Goal: Task Accomplishment & Management: Manage account settings

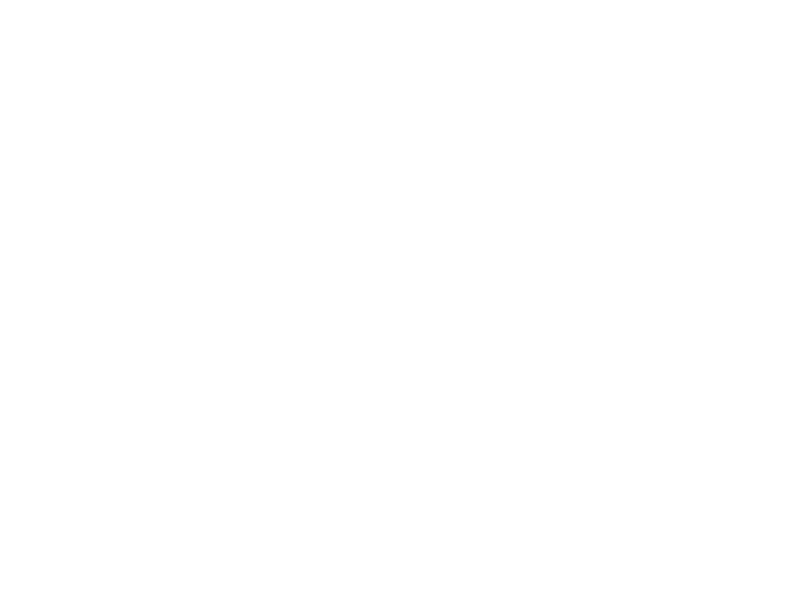
click at [698, 397] on div at bounding box center [404, 295] width 808 height 590
click at [697, 397] on div at bounding box center [404, 295] width 808 height 590
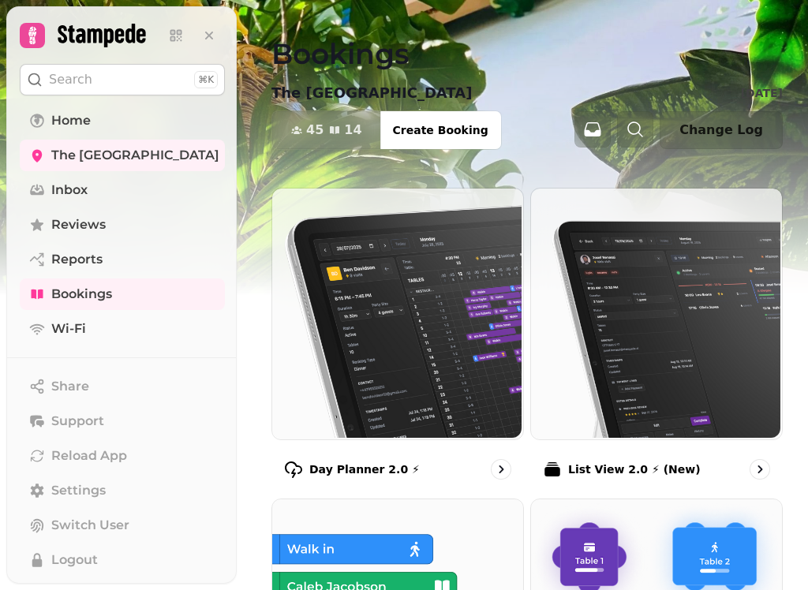
click at [80, 160] on span "The [GEOGRAPHIC_DATA]" at bounding box center [135, 155] width 168 height 19
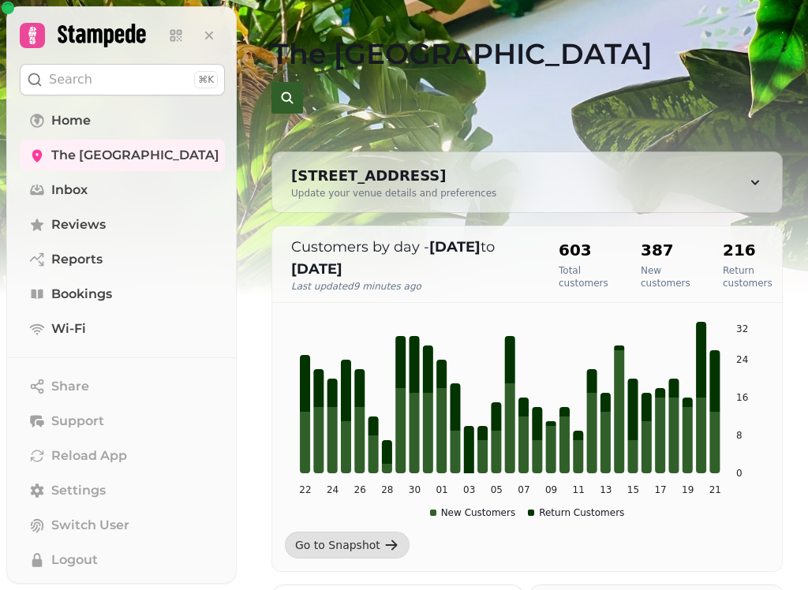
click at [106, 107] on link "Home" at bounding box center [122, 121] width 205 height 32
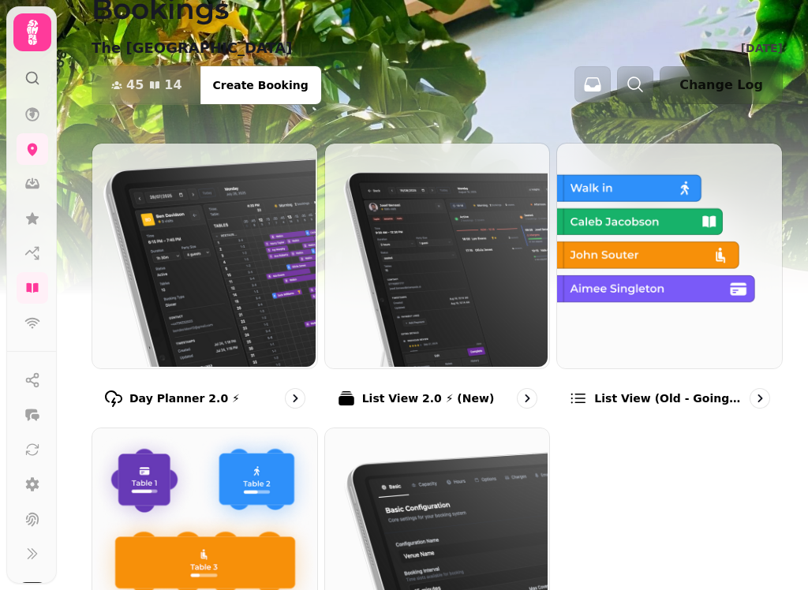
scroll to position [77, 0]
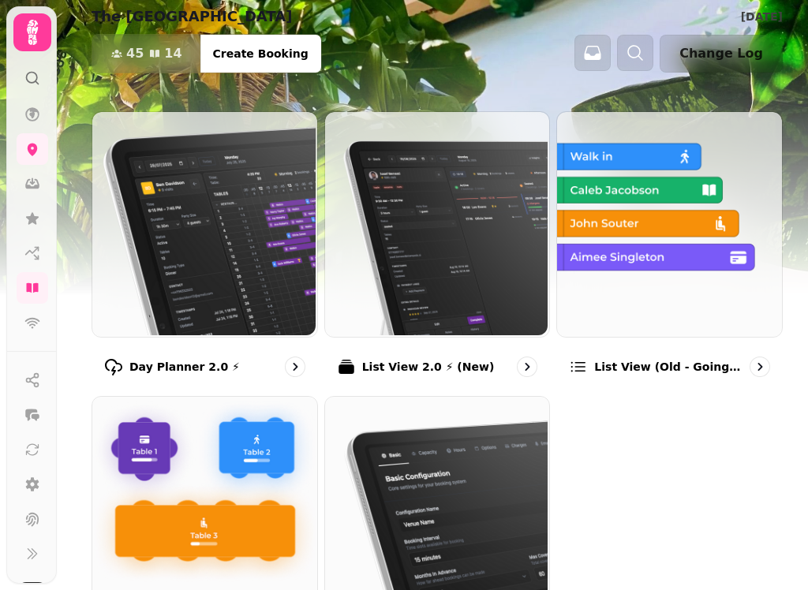
click at [241, 273] on img at bounding box center [203, 222] width 225 height 225
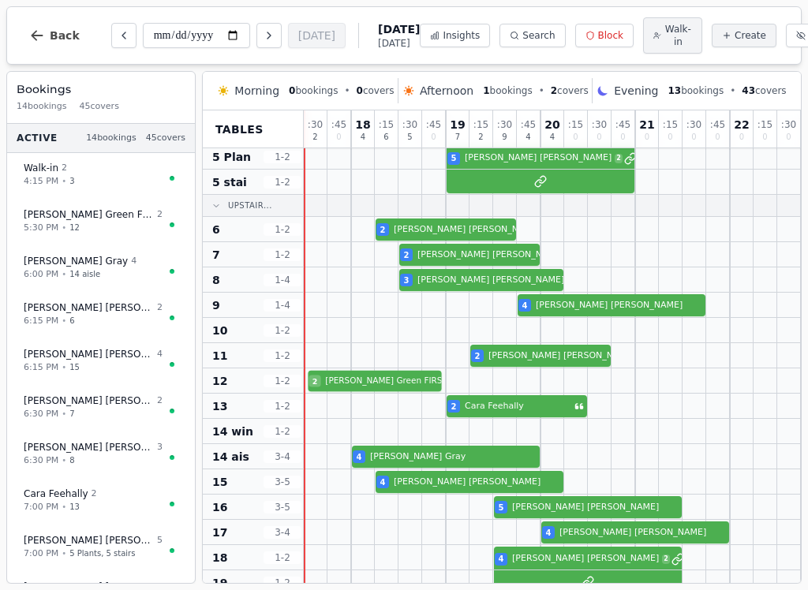
scroll to position [131, 0]
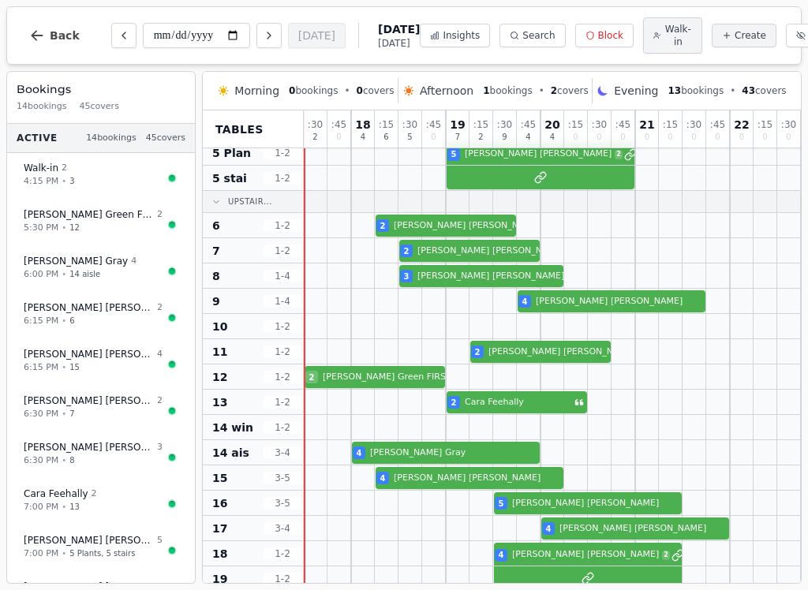
select select "****"
select select "*"
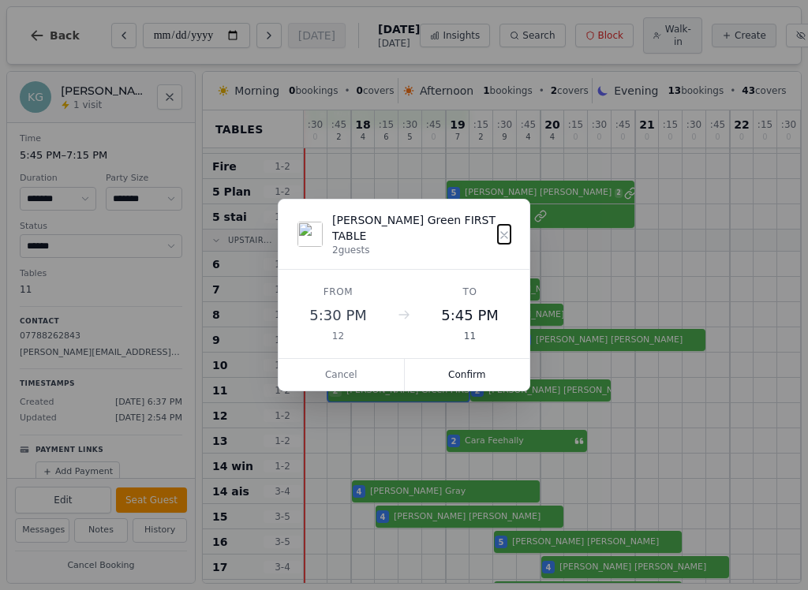
scroll to position [79, -1]
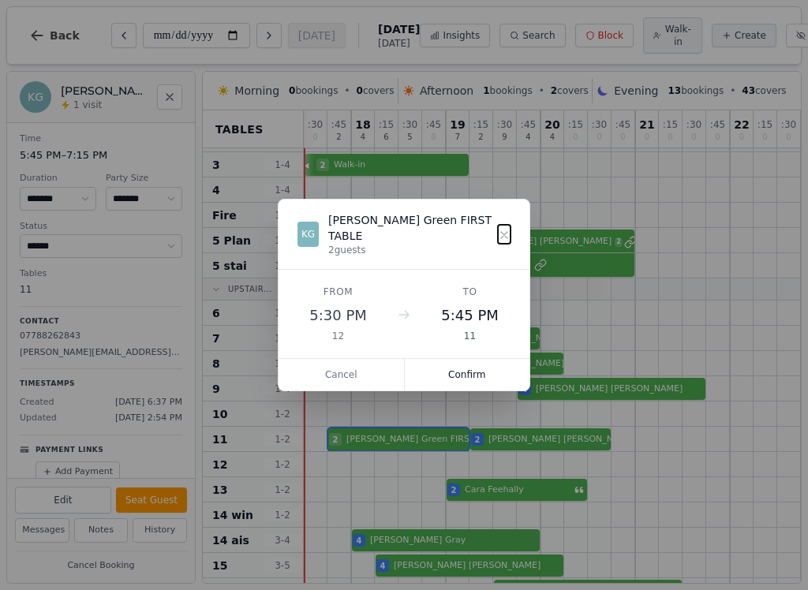
click at [508, 236] on icon at bounding box center [504, 235] width 13 height 13
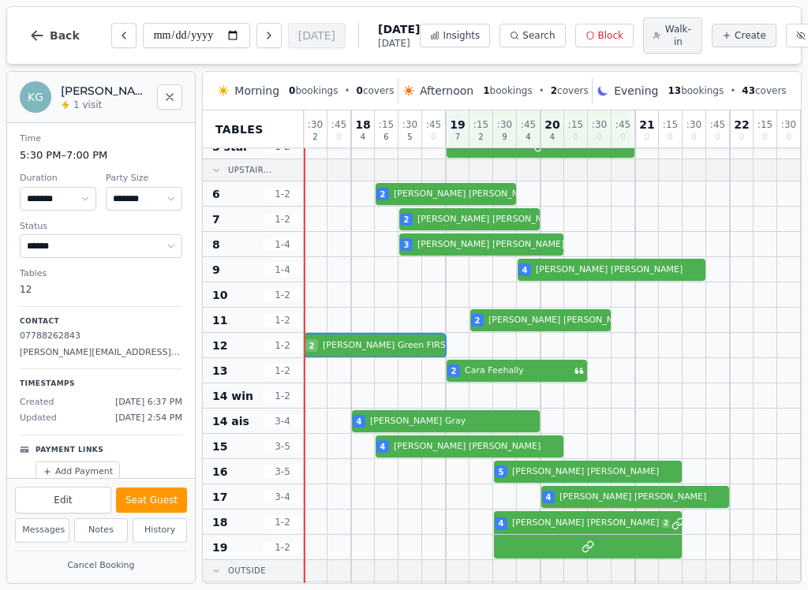
scroll to position [161, 0]
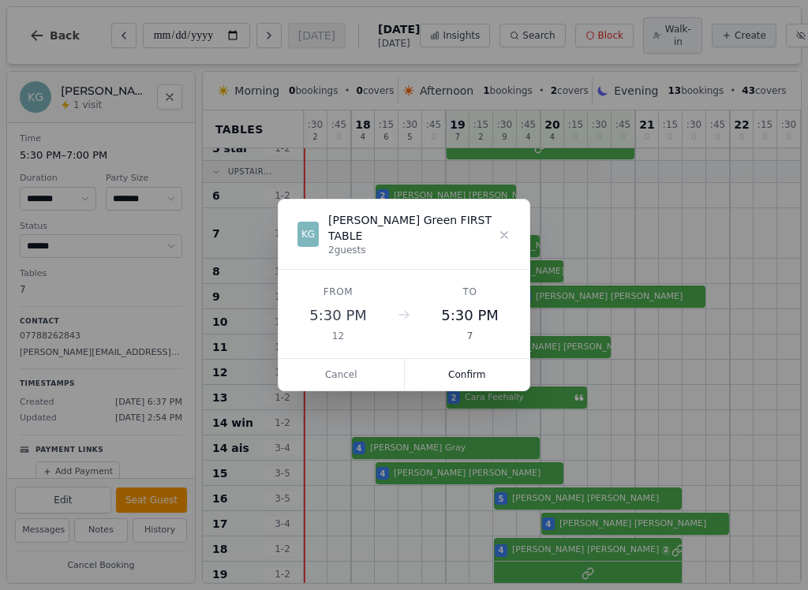
click at [480, 372] on button "Confirm" at bounding box center [467, 375] width 125 height 32
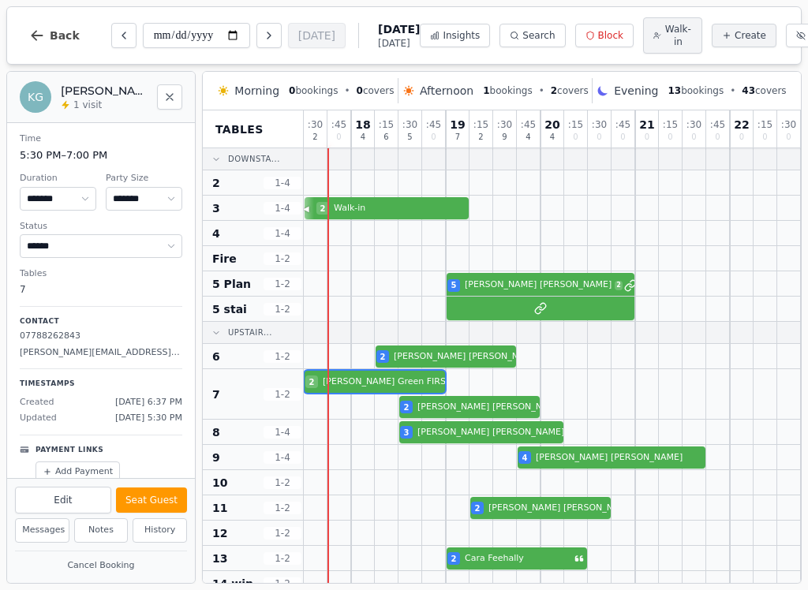
scroll to position [0, 0]
click at [179, 502] on button "Seat Guest" at bounding box center [151, 499] width 71 height 25
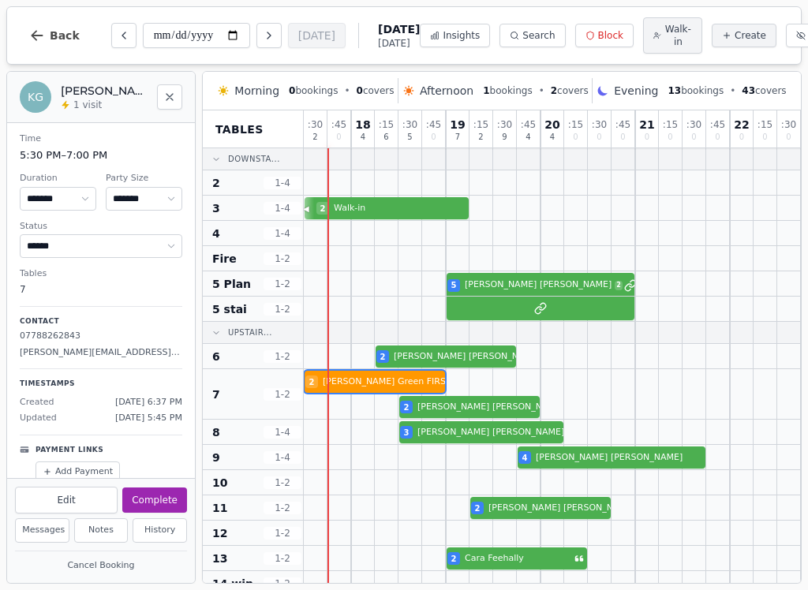
click at [664, 35] on span "Walk-in" at bounding box center [678, 35] width 28 height 25
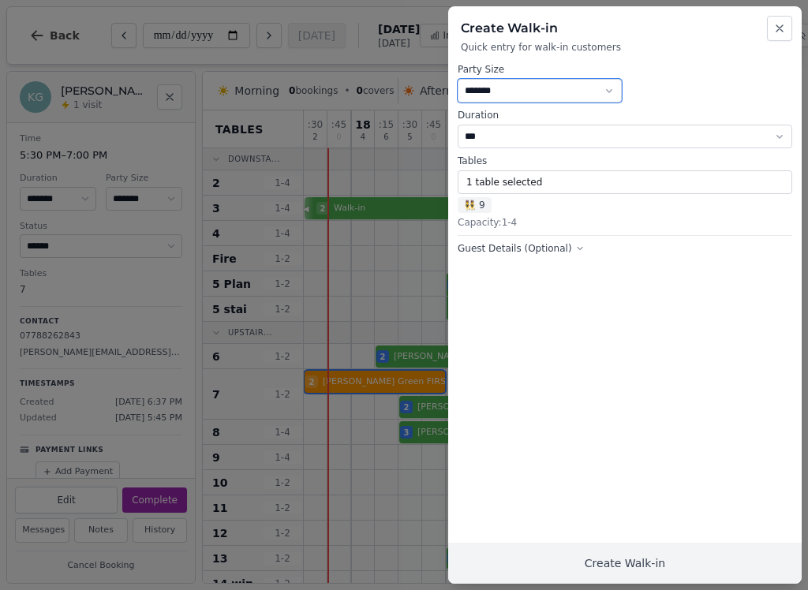
click at [567, 87] on select "* ***** * ****** * ****** * ****** * ****** * ****** * ****** * ****** * ******…" at bounding box center [540, 91] width 164 height 24
select select "*"
click at [527, 177] on button "1 table selected" at bounding box center [625, 182] width 334 height 24
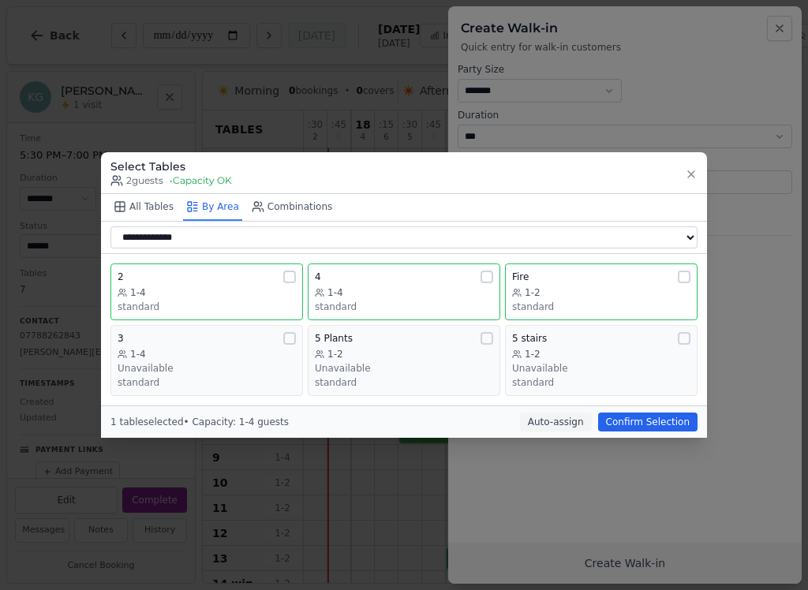
click at [671, 280] on div "Fire" at bounding box center [601, 277] width 178 height 13
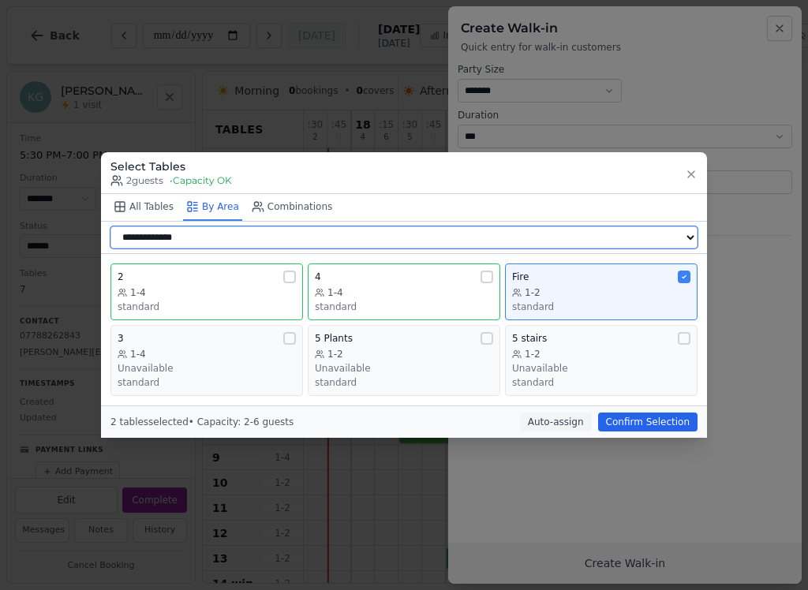
click at [670, 236] on select "**********" at bounding box center [403, 237] width 587 height 22
select select "**********"
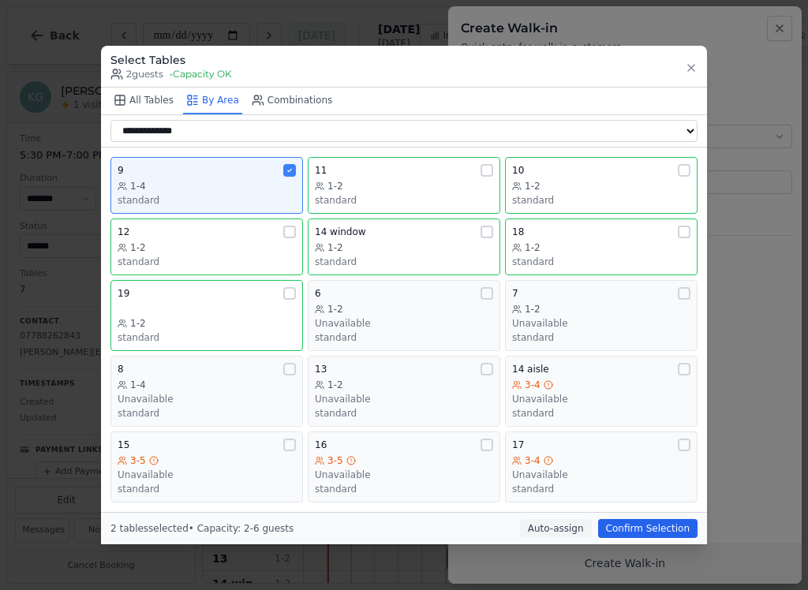
click at [280, 174] on div "9" at bounding box center [207, 170] width 178 height 13
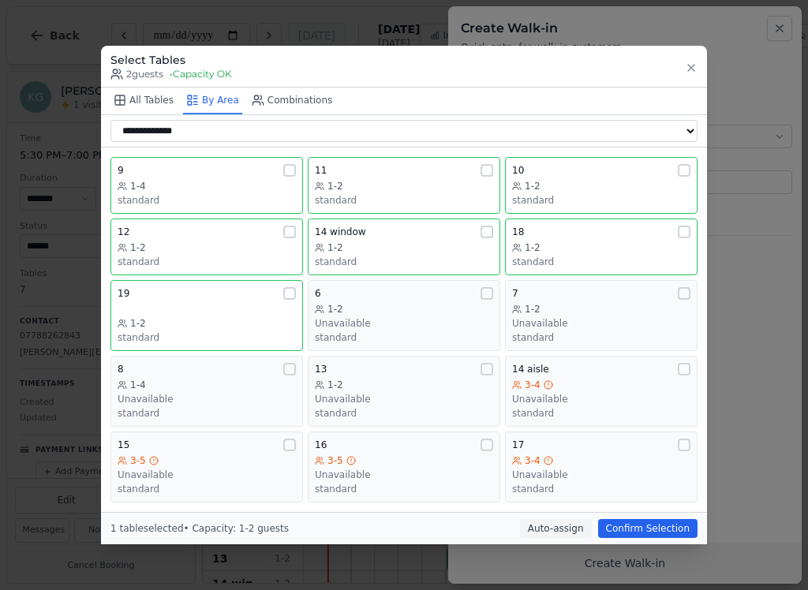
click at [648, 532] on button "Confirm Selection" at bounding box center [647, 528] width 99 height 19
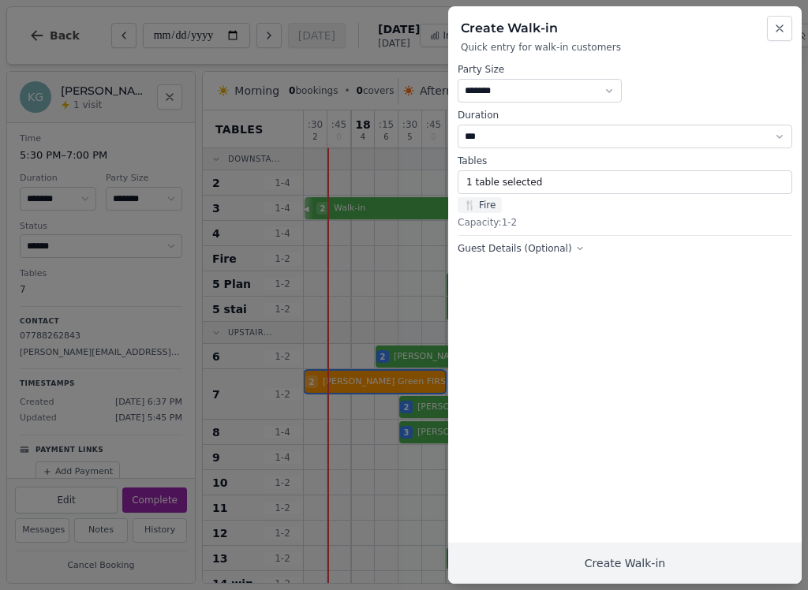
click at [718, 573] on button "Create Walk-in" at bounding box center [624, 563] width 353 height 41
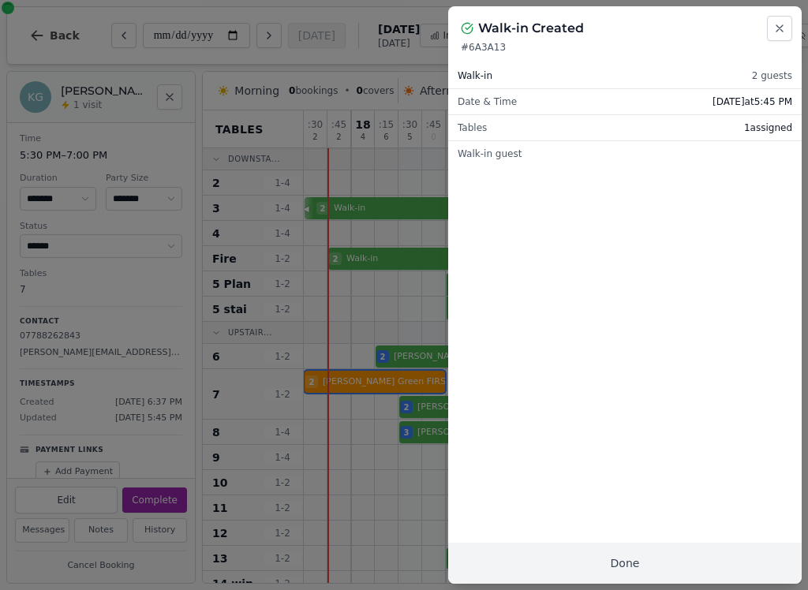
click at [731, 558] on button "Done" at bounding box center [624, 563] width 353 height 41
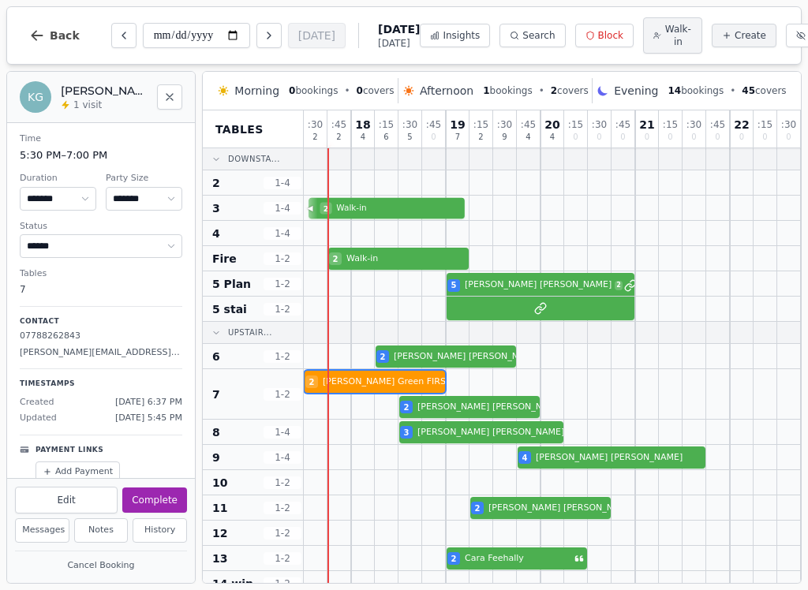
click at [441, 213] on div "2 Walk-in" at bounding box center [576, 208] width 544 height 25
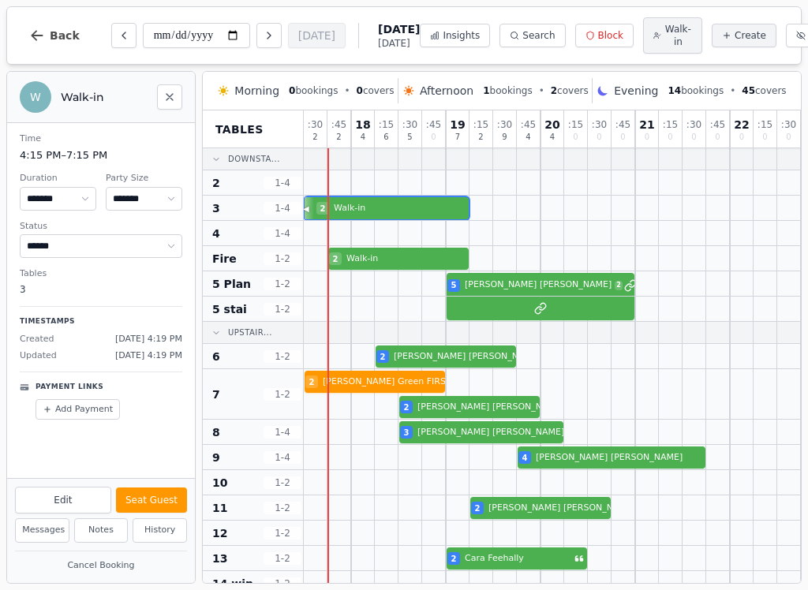
click at [178, 503] on button "Seat Guest" at bounding box center [151, 499] width 71 height 25
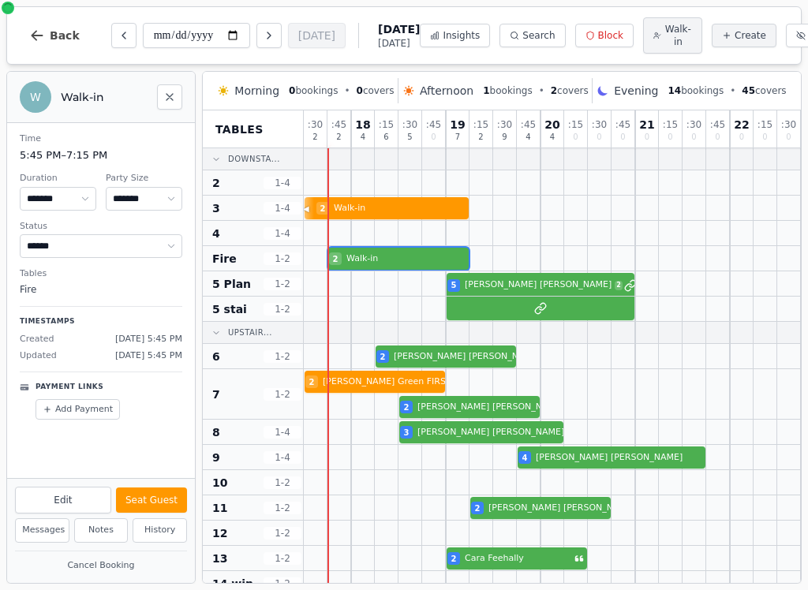
click at [405, 268] on div "2 Walk-in" at bounding box center [576, 258] width 544 height 25
click at [170, 500] on button "Seat Guest" at bounding box center [151, 499] width 71 height 25
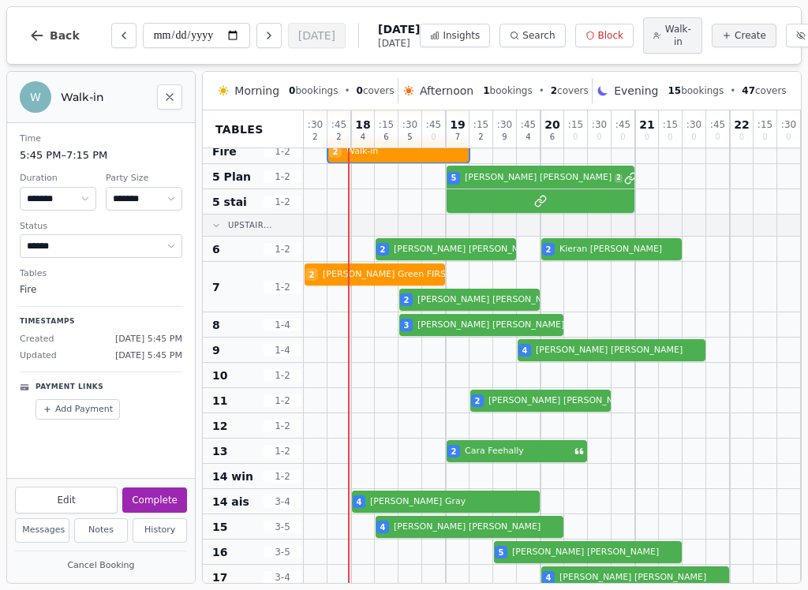
scroll to position [108, 0]
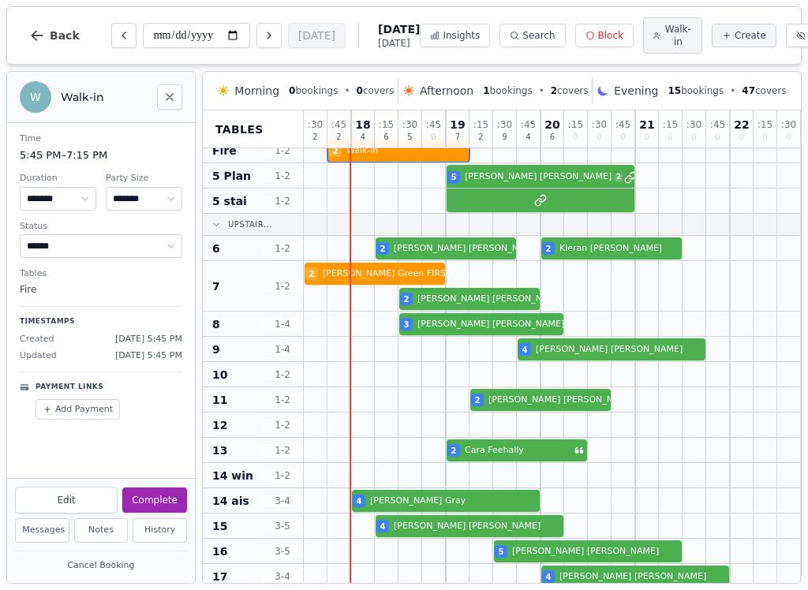
click at [65, 573] on button "Cancel Booking" at bounding box center [101, 566] width 172 height 20
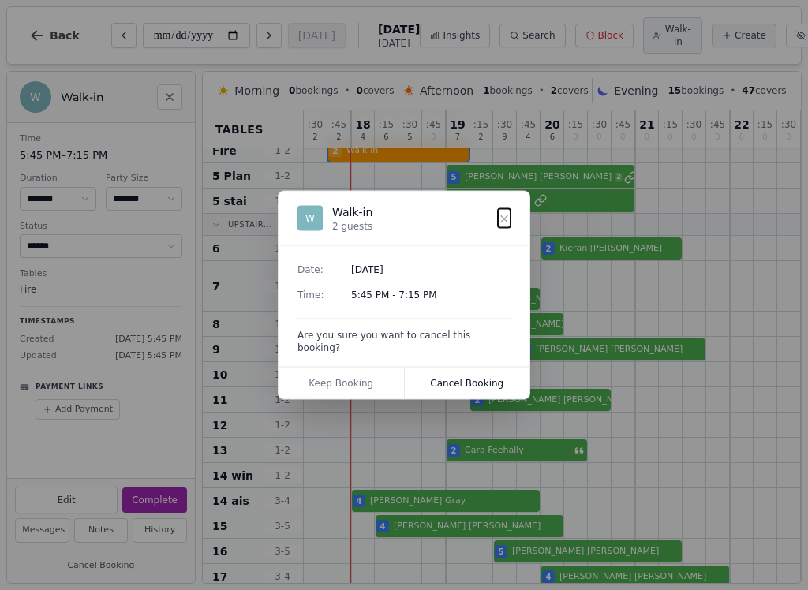
click at [510, 225] on icon at bounding box center [504, 218] width 13 height 13
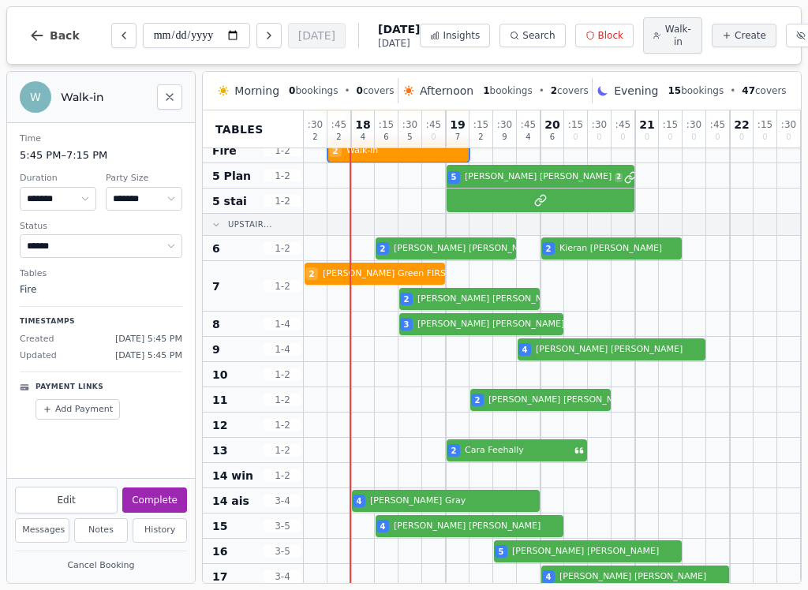
click at [734, 39] on span "Create" at bounding box center [750, 35] width 32 height 13
select select "****"
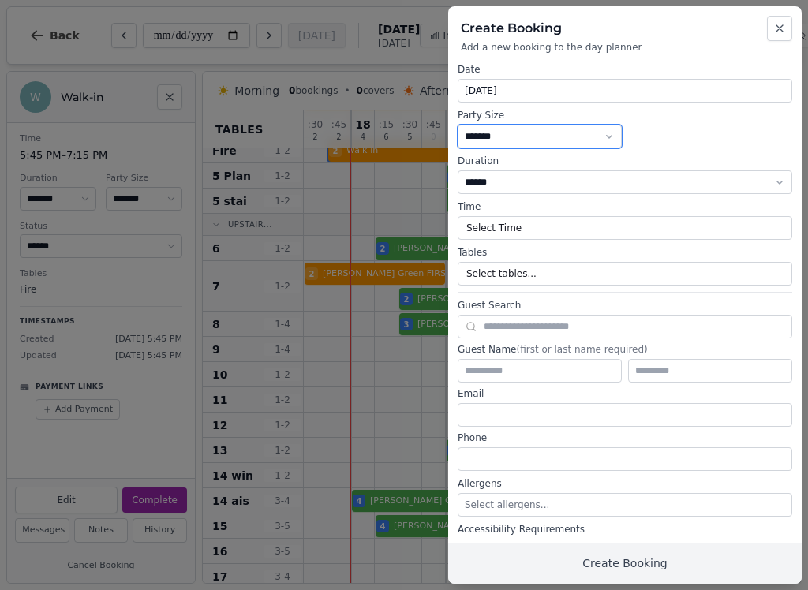
click at [585, 130] on select "* ***** * ****** * ****** * ****** * ****** * ****** * ****** * ****** * ******…" at bounding box center [540, 137] width 164 height 24
select select "*"
click at [666, 230] on button "Select Time" at bounding box center [625, 228] width 334 height 24
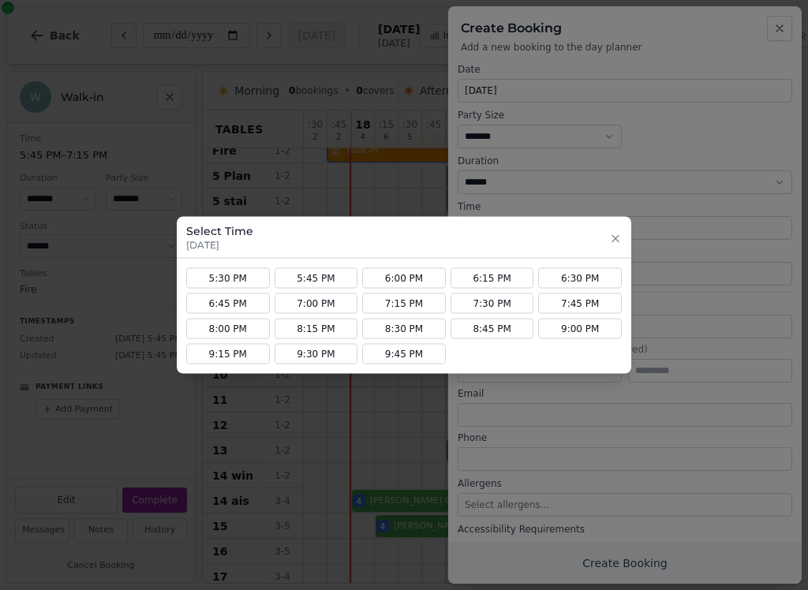
click at [617, 237] on icon "button" at bounding box center [615, 238] width 6 height 6
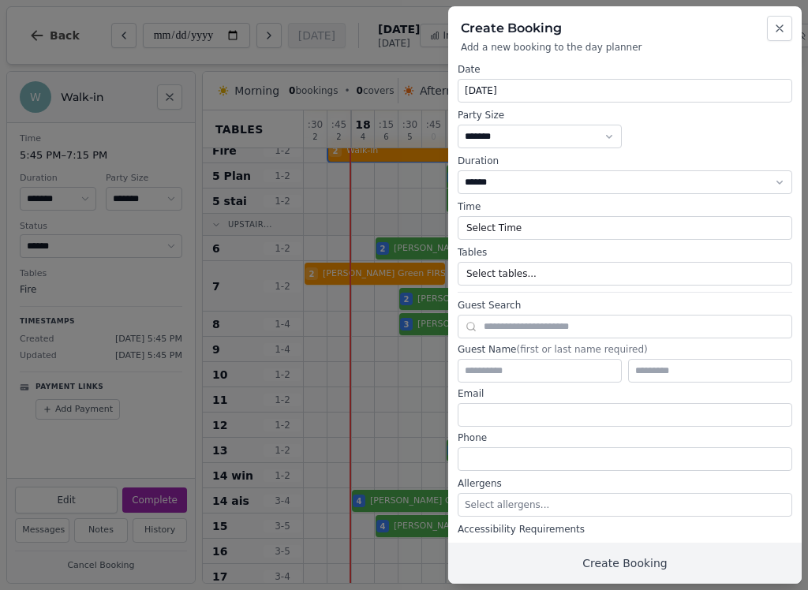
click at [775, 38] on button "Close" at bounding box center [779, 28] width 25 height 25
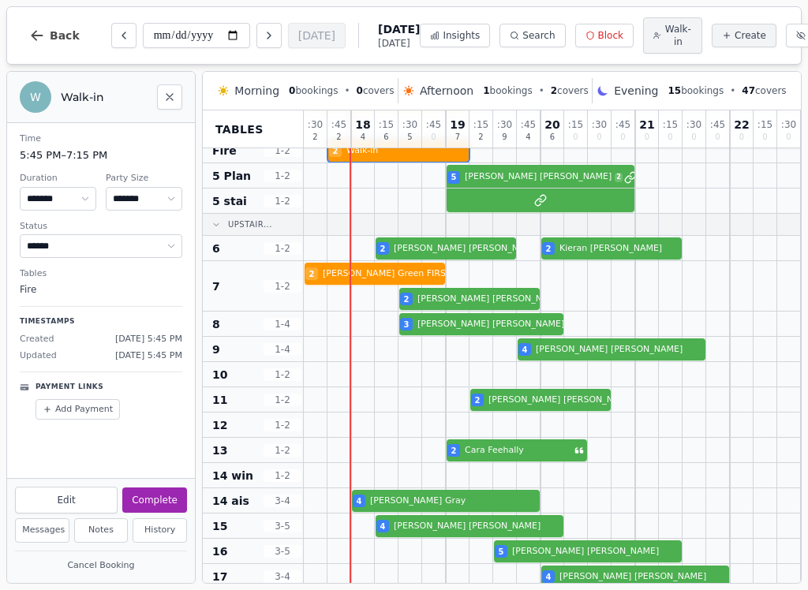
click at [664, 39] on span "Walk-in" at bounding box center [678, 35] width 28 height 25
select select "****"
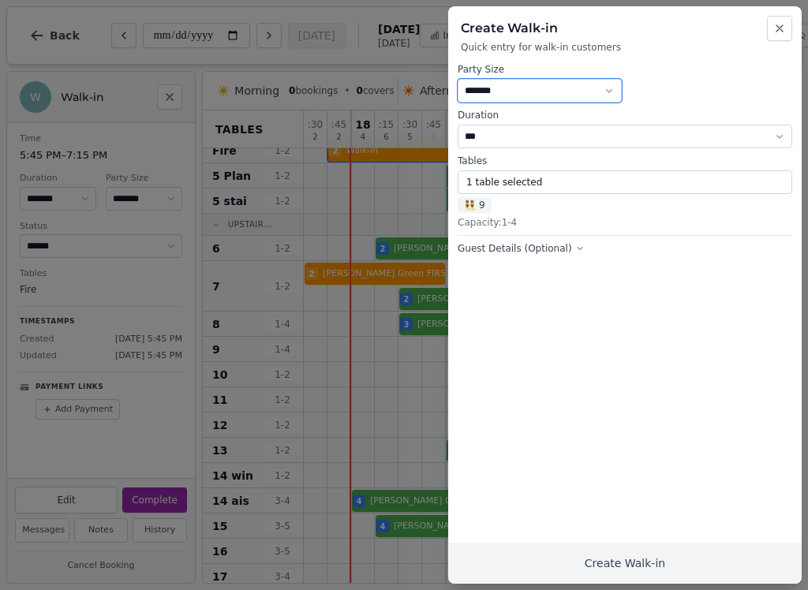
click at [599, 84] on select "* ***** * ****** * ****** * ****** * ****** * ****** * ****** * ****** * ******…" at bounding box center [540, 91] width 164 height 24
select select "*"
click at [564, 181] on button "1 table selected" at bounding box center [625, 182] width 334 height 24
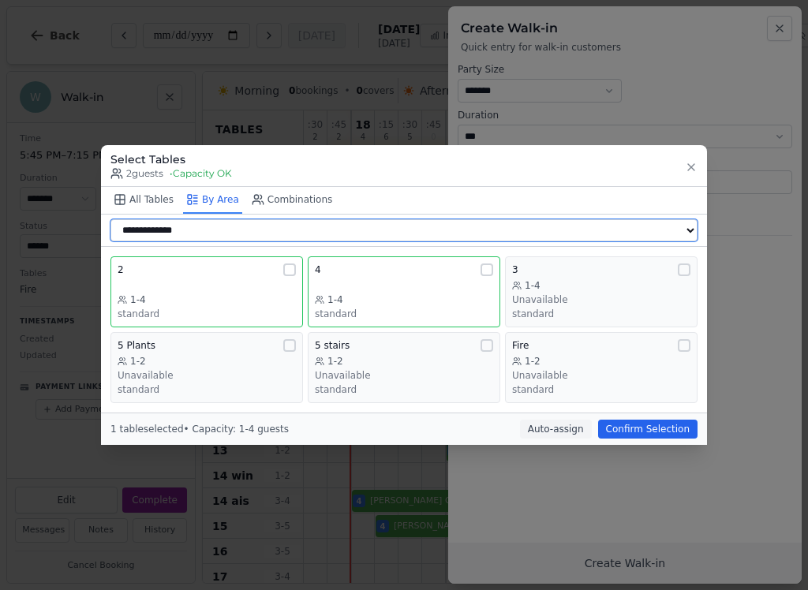
click at [568, 224] on select "**********" at bounding box center [403, 230] width 587 height 22
select select "**********"
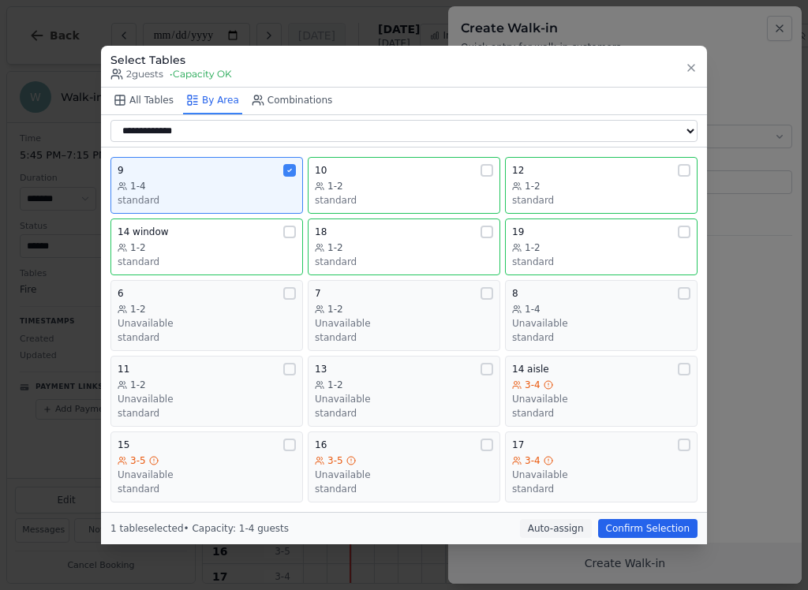
click at [248, 194] on div "standard" at bounding box center [207, 200] width 178 height 13
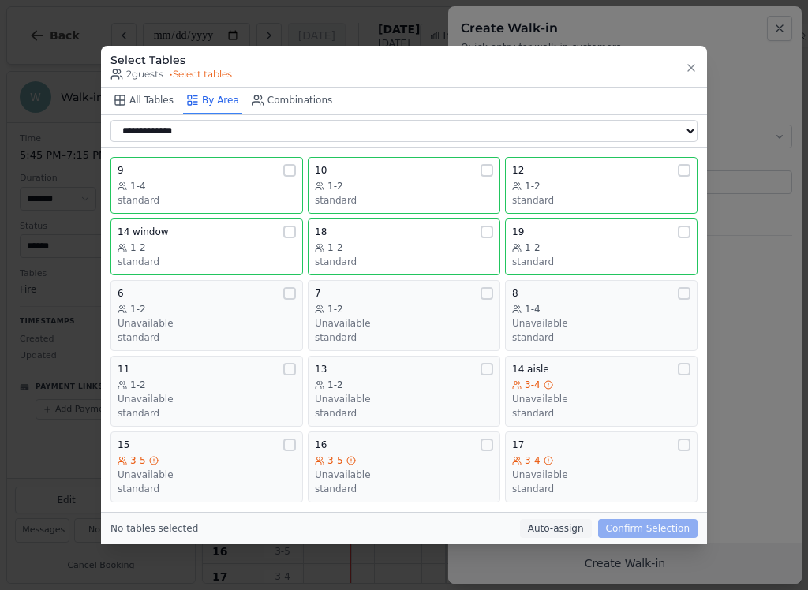
click at [605, 185] on div "1-2" at bounding box center [601, 186] width 178 height 13
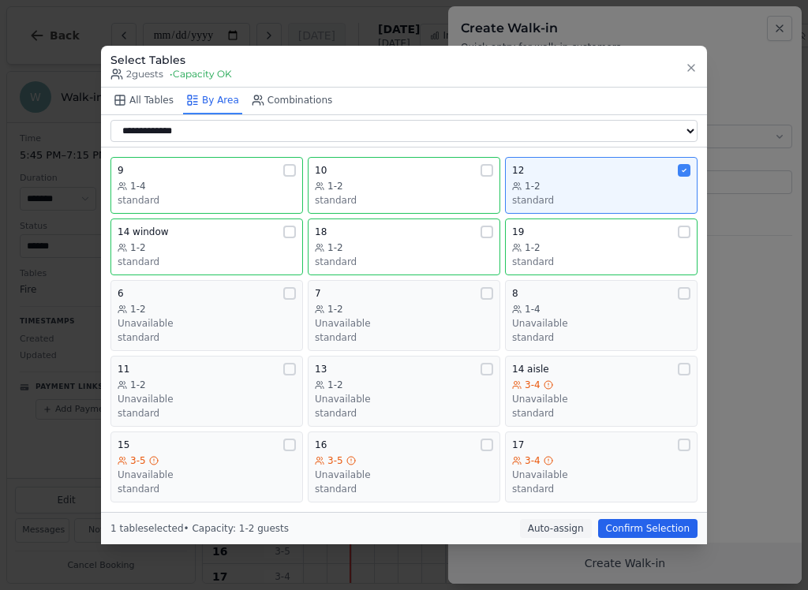
click at [676, 526] on button "Confirm Selection" at bounding box center [647, 528] width 99 height 19
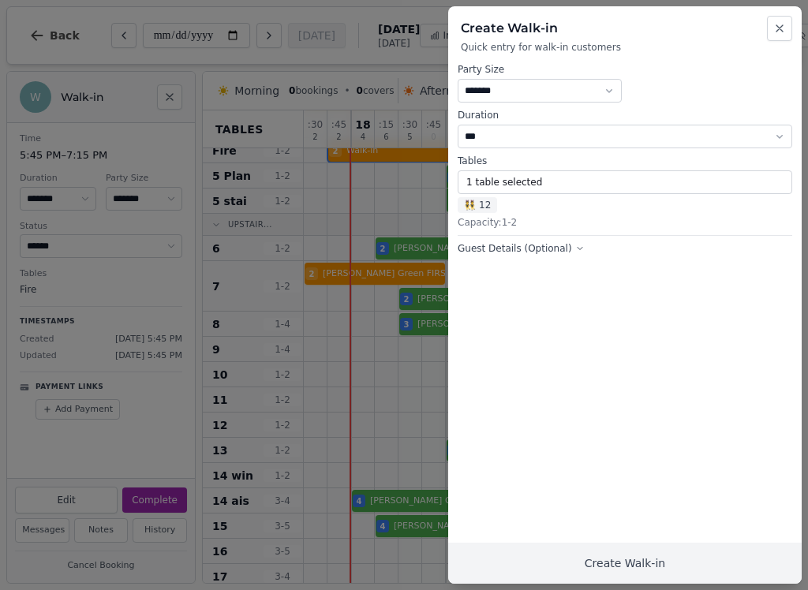
click at [639, 553] on button "Create Walk-in" at bounding box center [624, 563] width 353 height 41
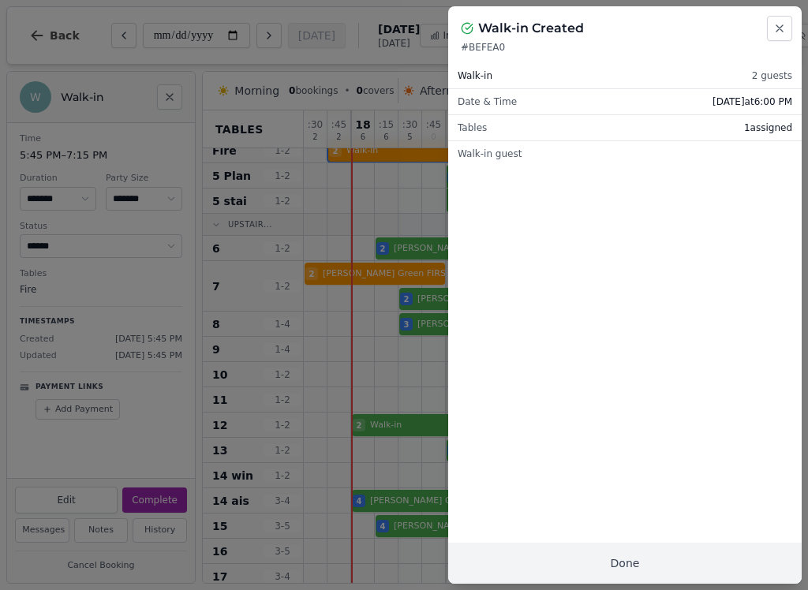
click at [663, 561] on button "Done" at bounding box center [624, 563] width 353 height 41
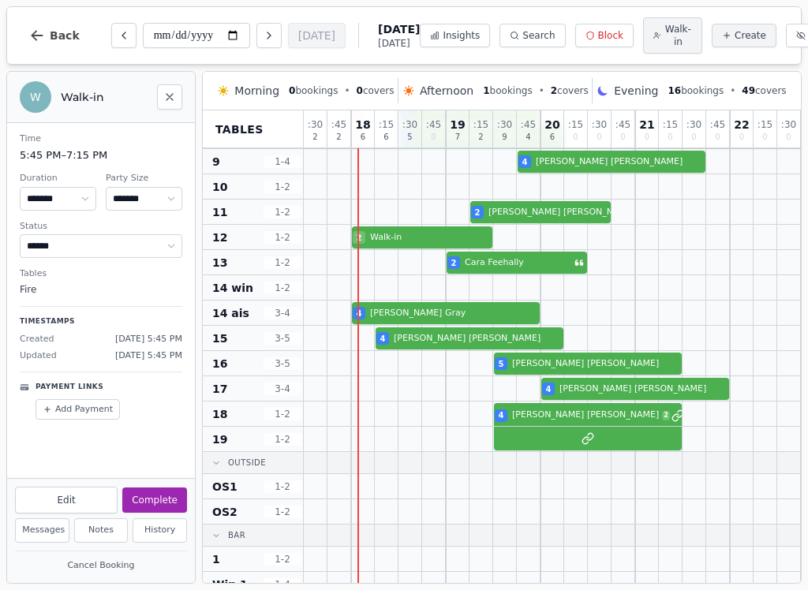
scroll to position [295, 0]
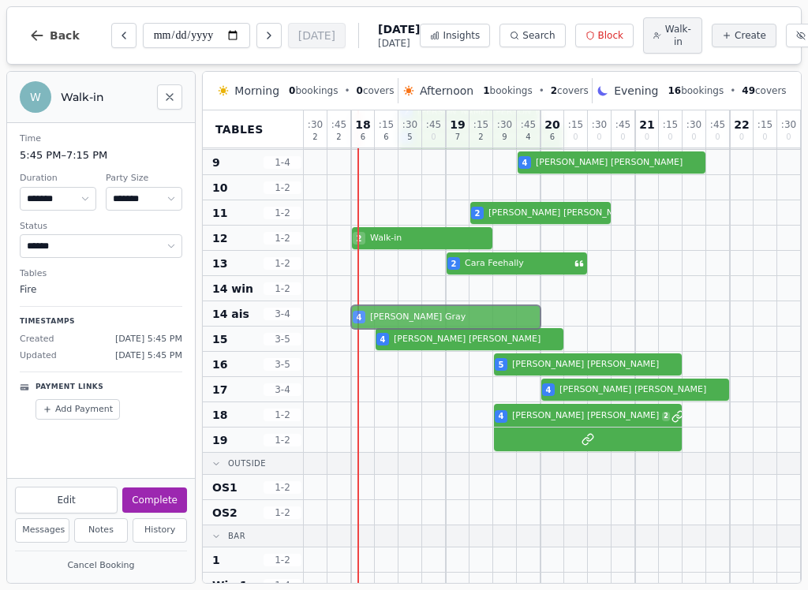
click at [454, 311] on div at bounding box center [458, 313] width 24 height 24
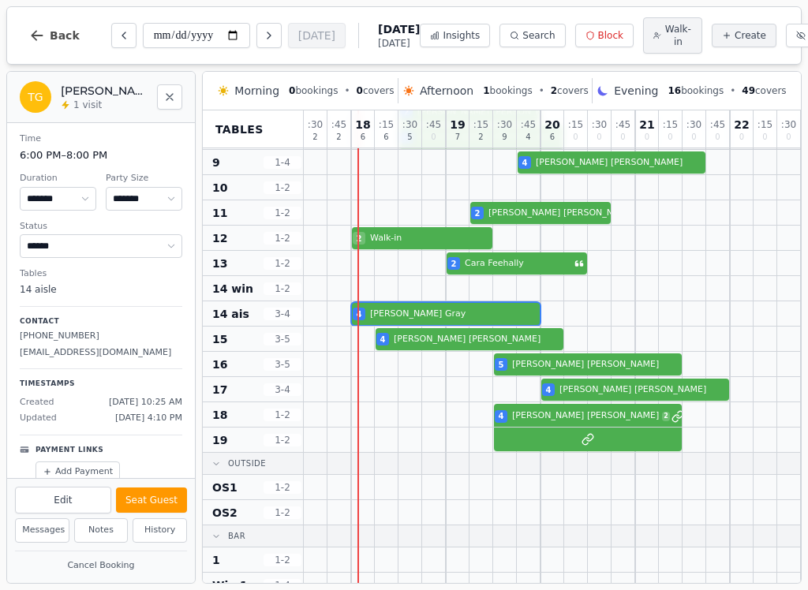
click at [111, 499] on button "Edit" at bounding box center [63, 500] width 96 height 27
select select "*"
select select "****"
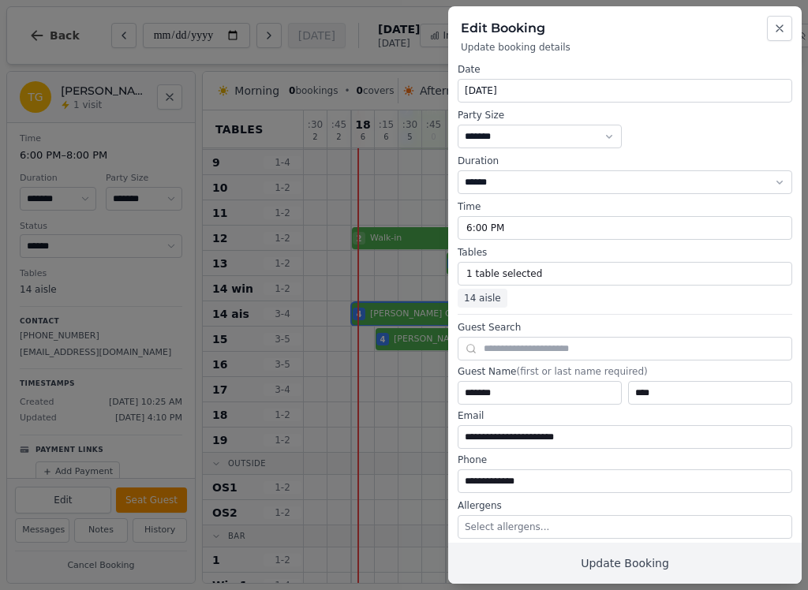
click at [768, 18] on button "Close" at bounding box center [779, 28] width 25 height 25
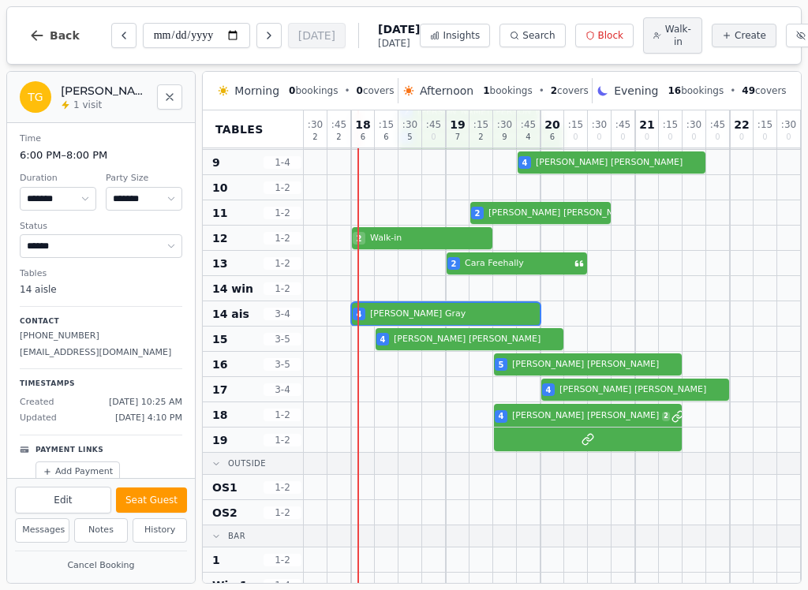
click at [161, 501] on button "Seat Guest" at bounding box center [151, 499] width 71 height 25
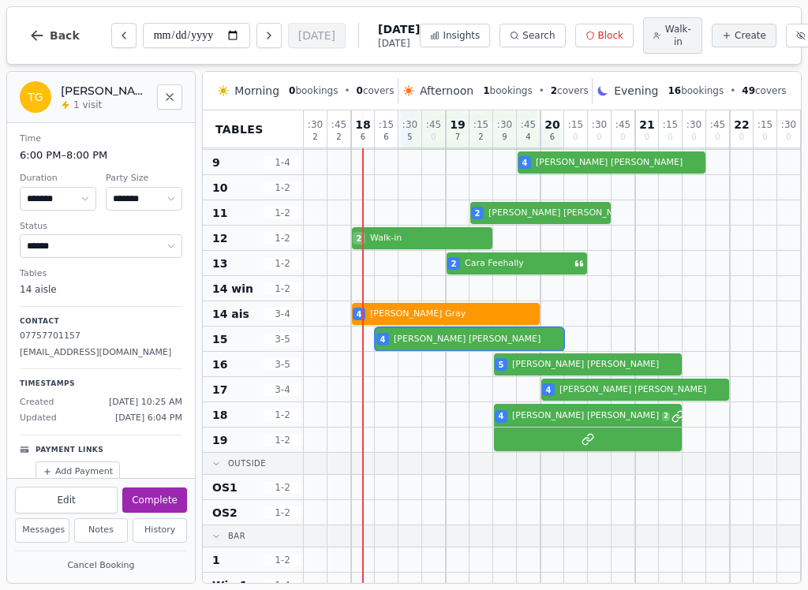
click at [500, 331] on div at bounding box center [505, 339] width 24 height 24
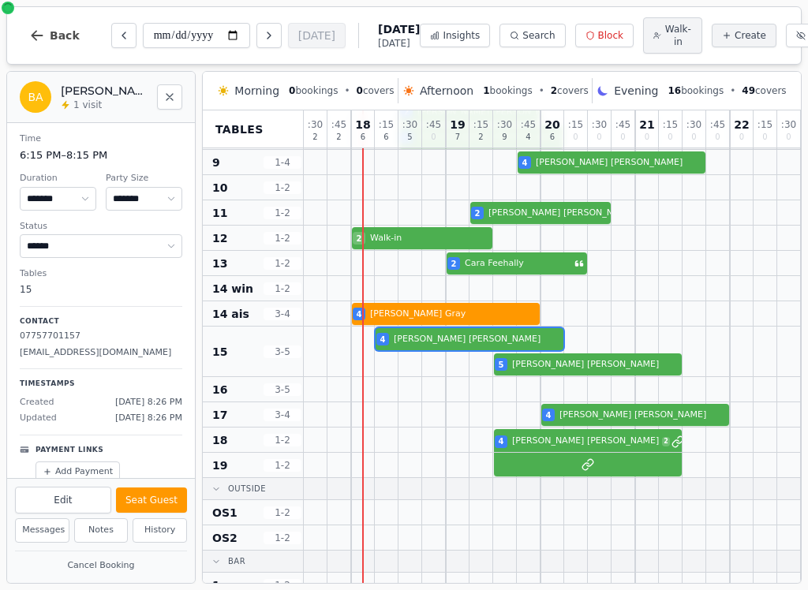
click at [185, 495] on button "Seat Guest" at bounding box center [151, 499] width 71 height 25
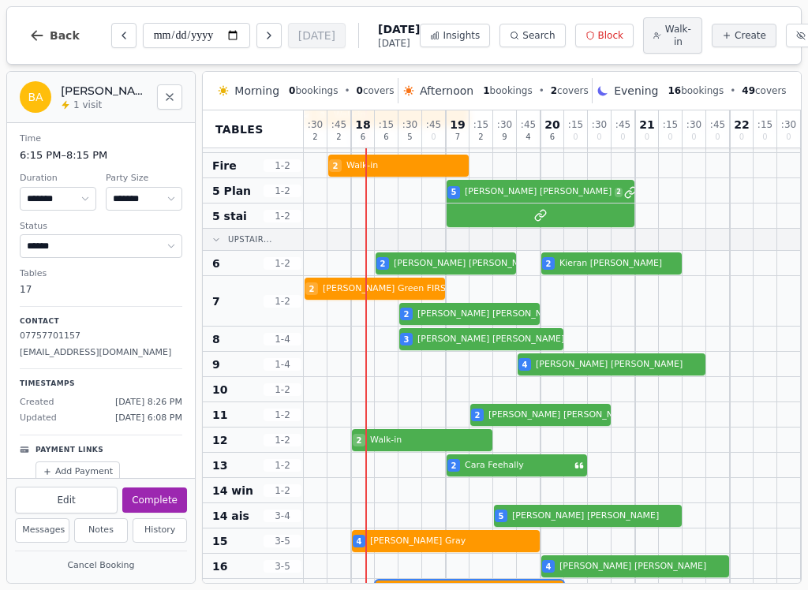
scroll to position [91, -1]
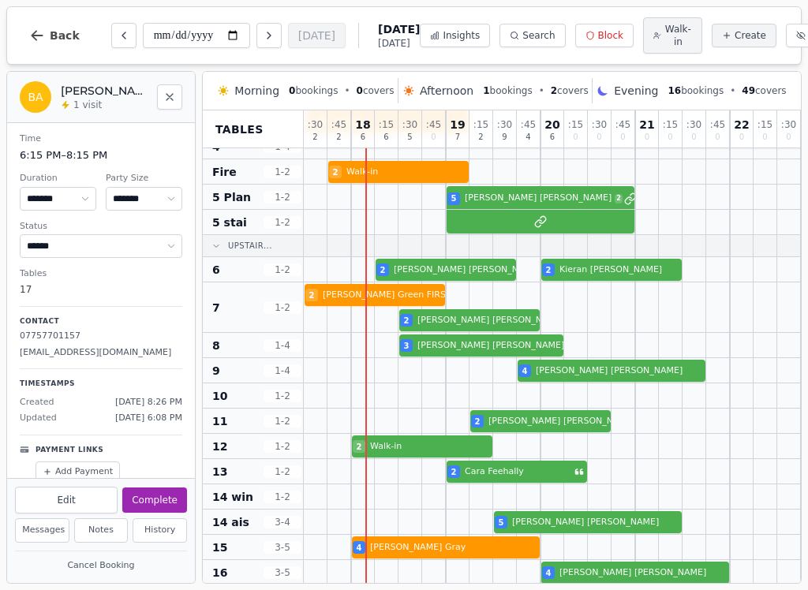
click at [734, 31] on span "Create" at bounding box center [750, 35] width 32 height 13
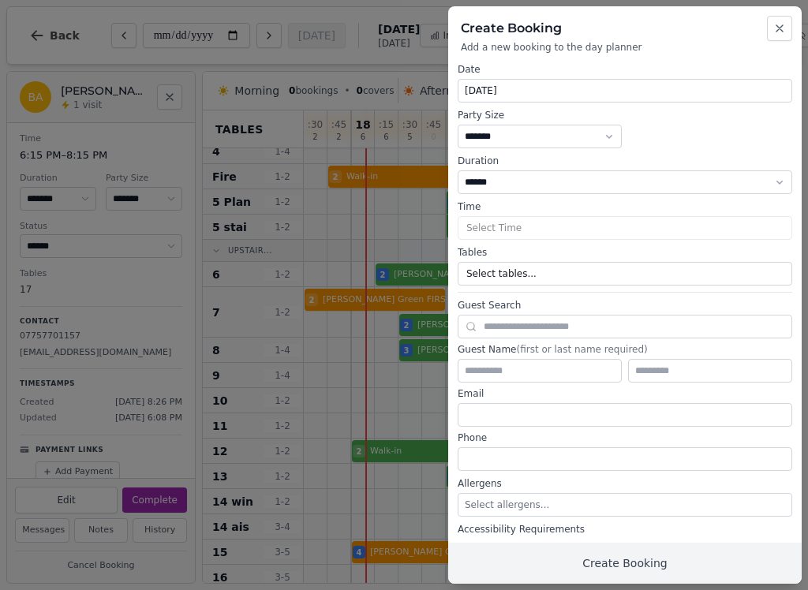
scroll to position [81, 0]
click at [580, 129] on select "* ***** * ****** * ****** * ****** * ****** * ****** * ****** * ****** * ******…" at bounding box center [540, 137] width 164 height 24
select select "*"
click at [534, 220] on button "Select Time" at bounding box center [625, 228] width 334 height 24
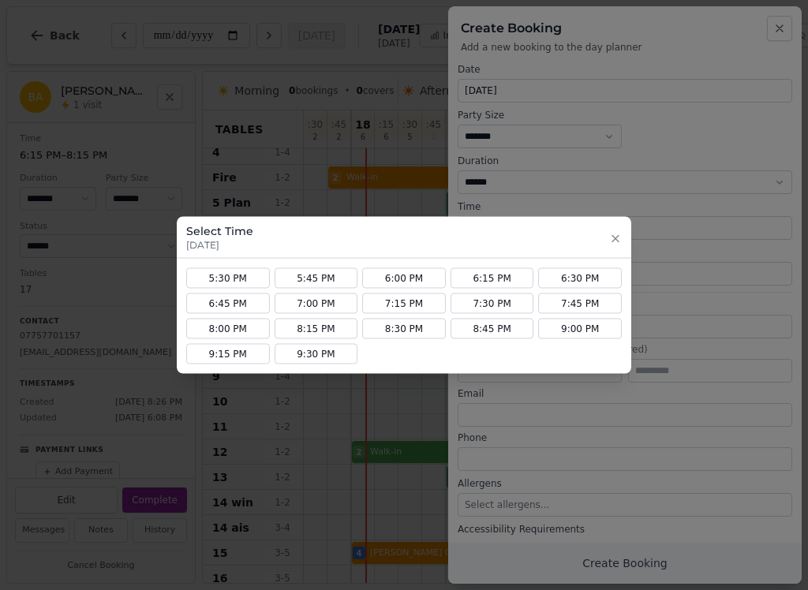
click at [252, 330] on button "8:00 PM" at bounding box center [228, 329] width 84 height 21
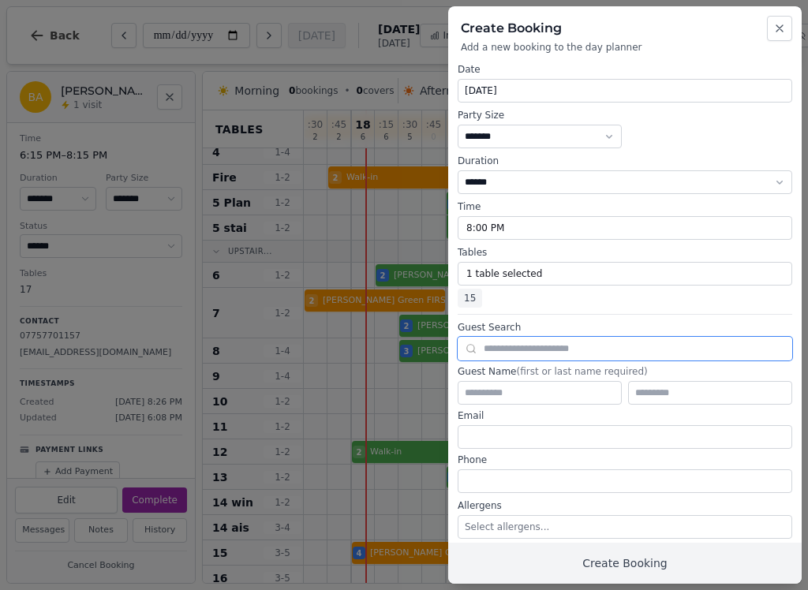
click at [570, 344] on input "text" at bounding box center [625, 349] width 334 height 24
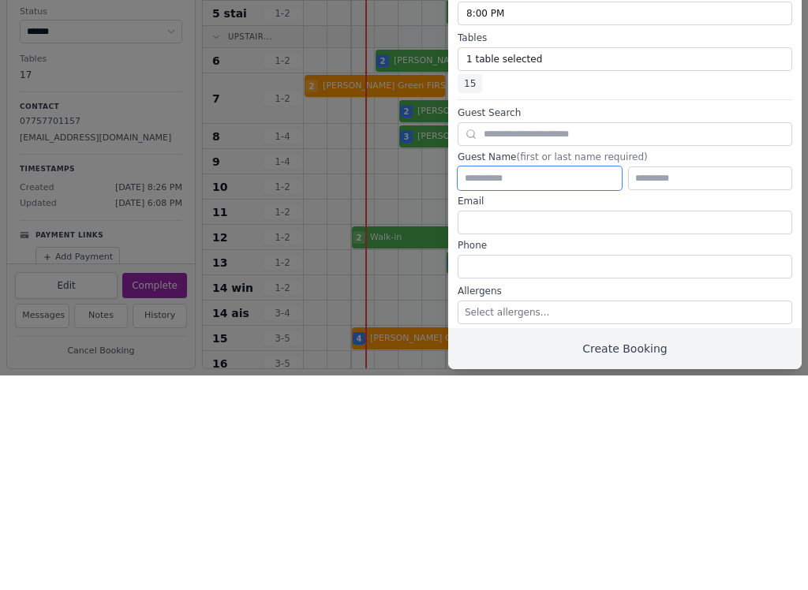
click at [572, 381] on input "text" at bounding box center [540, 393] width 164 height 24
type input "*****"
click at [689, 381] on input "text" at bounding box center [710, 393] width 164 height 24
click at [554, 425] on input "email" at bounding box center [625, 437] width 334 height 24
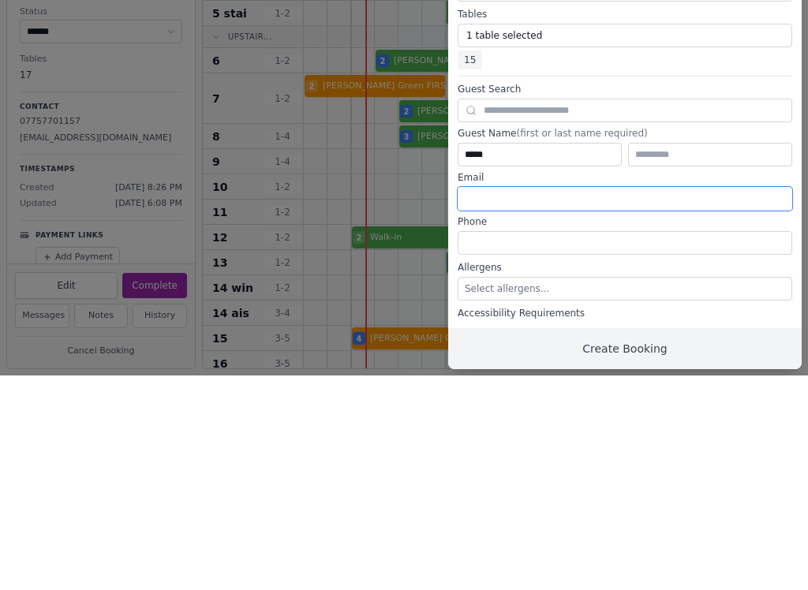
scroll to position [32, 0]
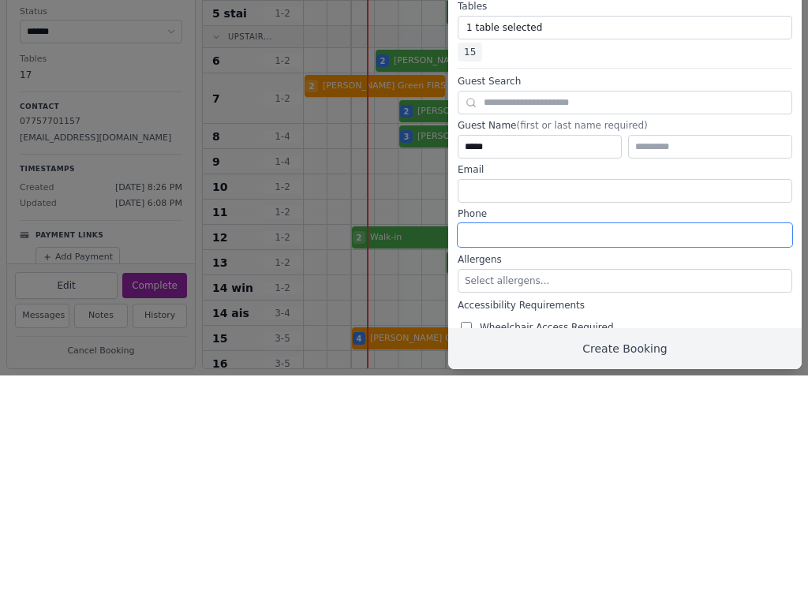
click at [525, 438] on input "tel" at bounding box center [625, 450] width 334 height 24
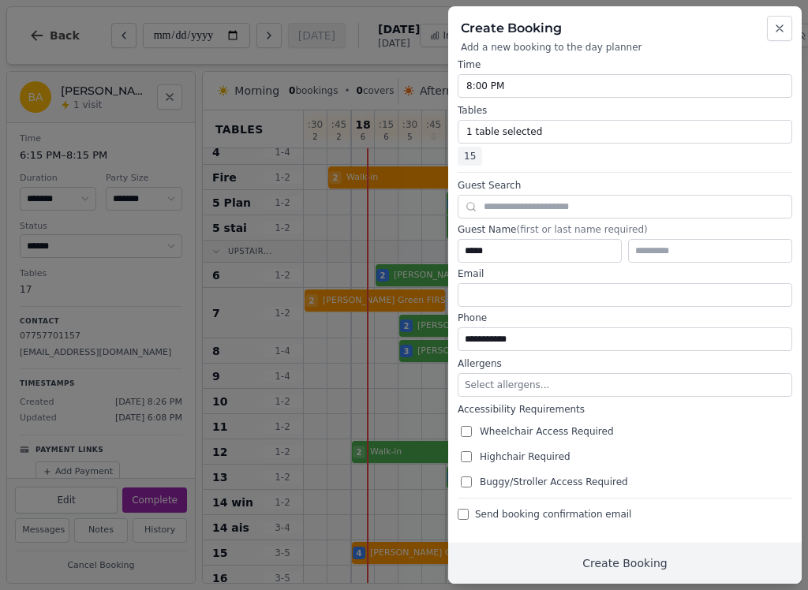
scroll to position [142, 0]
type input "**********"
click at [678, 562] on button "Create Booking" at bounding box center [624, 563] width 353 height 41
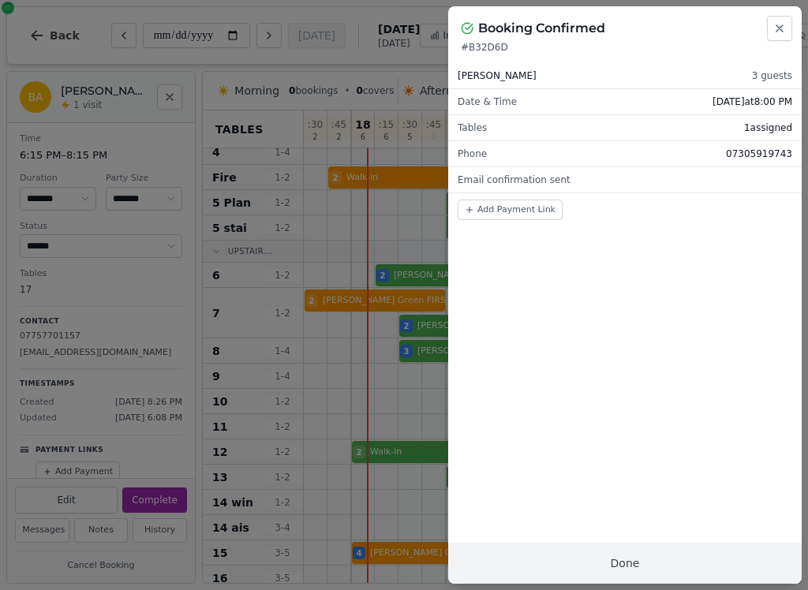
scroll to position [0, 0]
click at [635, 560] on button "Done" at bounding box center [624, 563] width 353 height 41
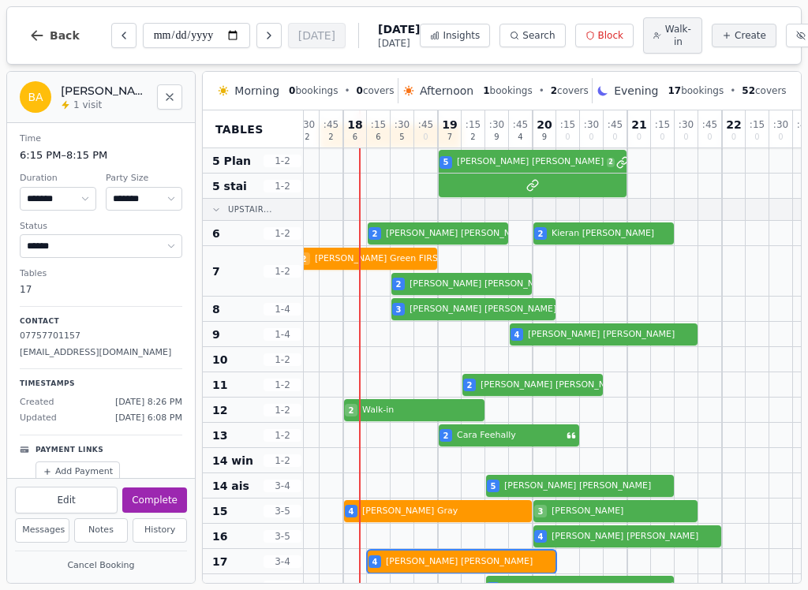
scroll to position [124, 9]
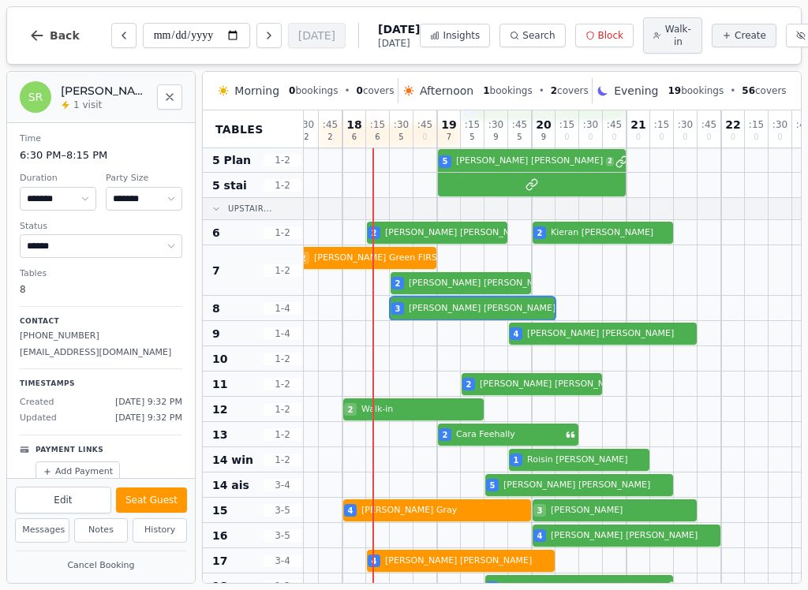
click at [455, 314] on div "3 [PERSON_NAME]" at bounding box center [567, 308] width 544 height 25
click at [185, 491] on button "Seat Guest" at bounding box center [151, 499] width 71 height 25
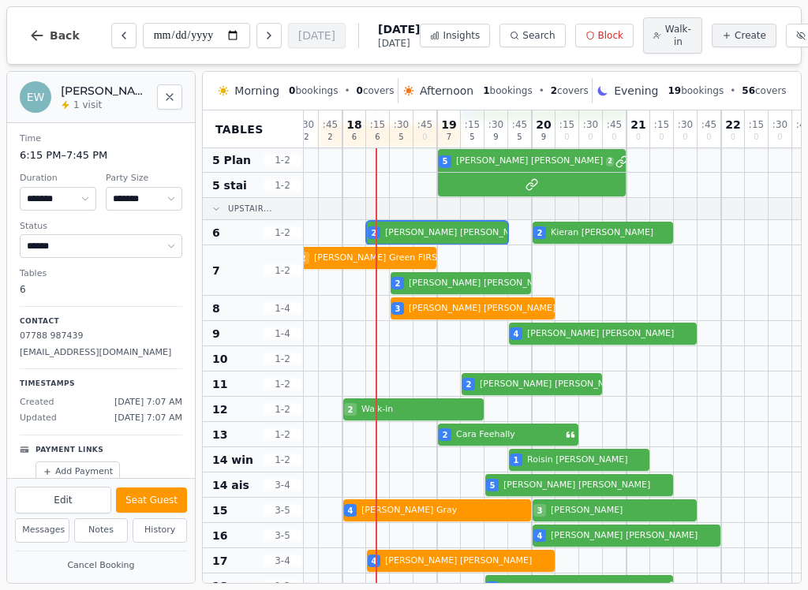
click at [437, 239] on div "2 [PERSON_NAME] 2 [PERSON_NAME]" at bounding box center [567, 232] width 544 height 25
click at [172, 497] on button "Seat Guest" at bounding box center [151, 499] width 71 height 25
